Goal: Task Accomplishment & Management: Manage account settings

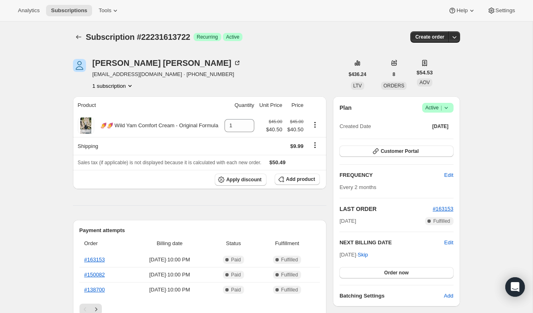
click at [432, 105] on span "Active |" at bounding box center [437, 108] width 25 height 8
click at [428, 136] on span "Cancel subscription" at bounding box center [435, 138] width 46 height 6
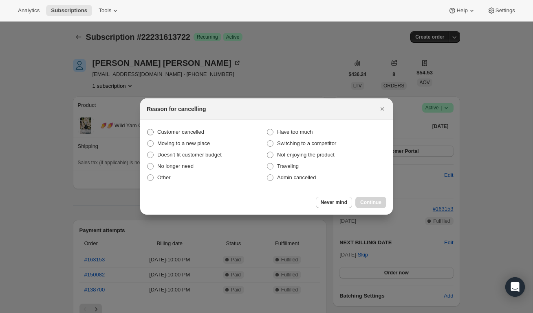
click at [202, 127] on label "Customer cancelled" at bounding box center [207, 132] width 120 height 11
click at [147, 129] on input "Customer cancelled" at bounding box center [147, 129] width 0 height 0
radio input "true"
click at [376, 199] on button "Continue" at bounding box center [370, 202] width 31 height 11
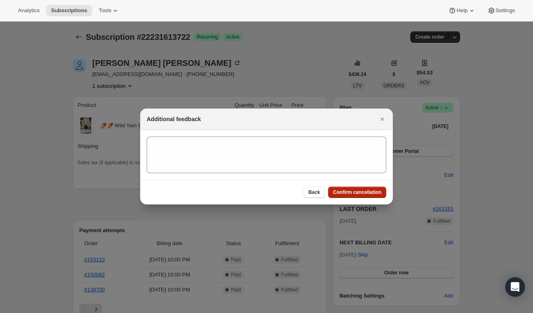
click at [347, 193] on span "Confirm cancellation" at bounding box center [357, 192] width 48 height 7
